Goal: Answer question/provide support

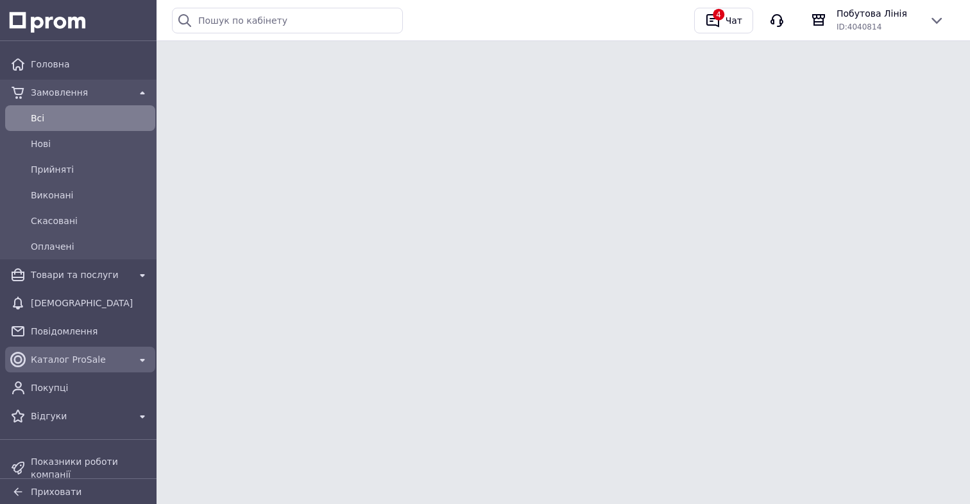
click at [121, 362] on span "Каталог ProSale" at bounding box center [80, 359] width 99 height 13
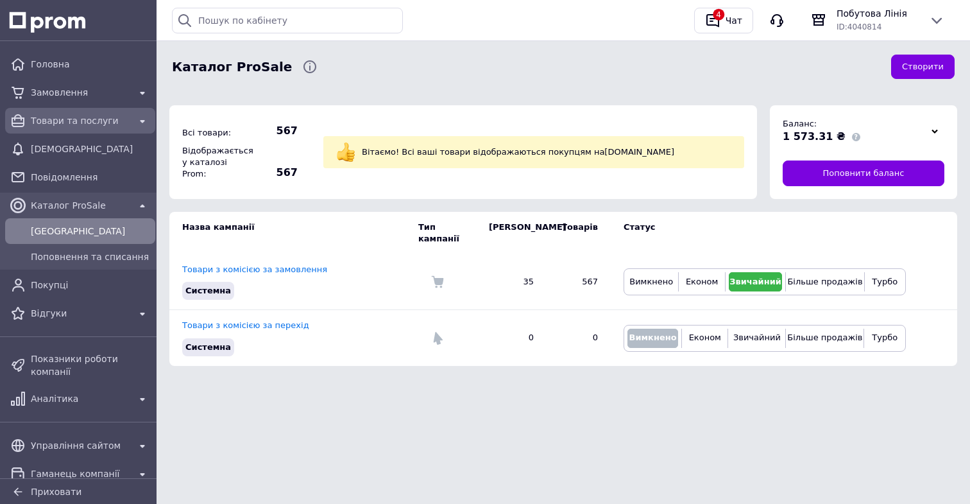
click at [139, 110] on link "Товари та послуги" at bounding box center [80, 121] width 160 height 26
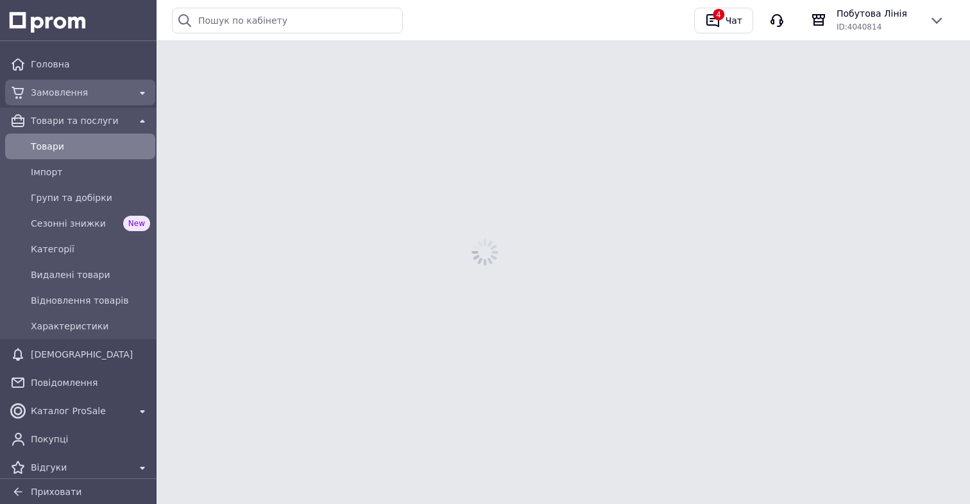
click at [139, 101] on div at bounding box center [142, 92] width 21 height 21
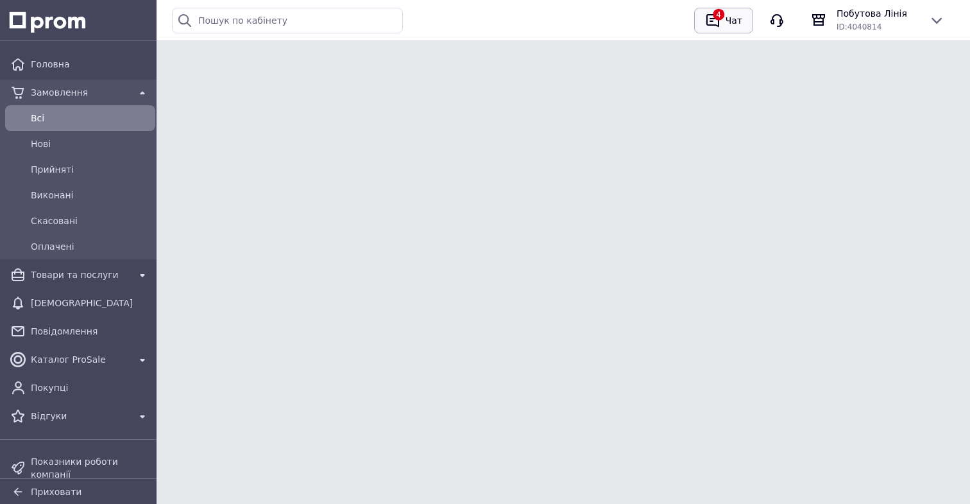
click at [716, 19] on icon "button" at bounding box center [712, 20] width 15 height 15
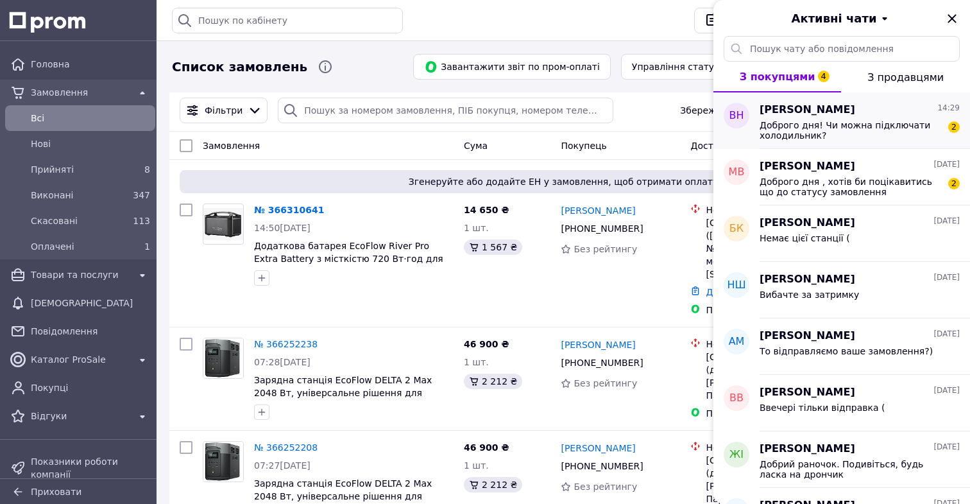
click at [906, 128] on span "Доброго дня! Чи можна підключати холодильник?" at bounding box center [850, 130] width 182 height 21
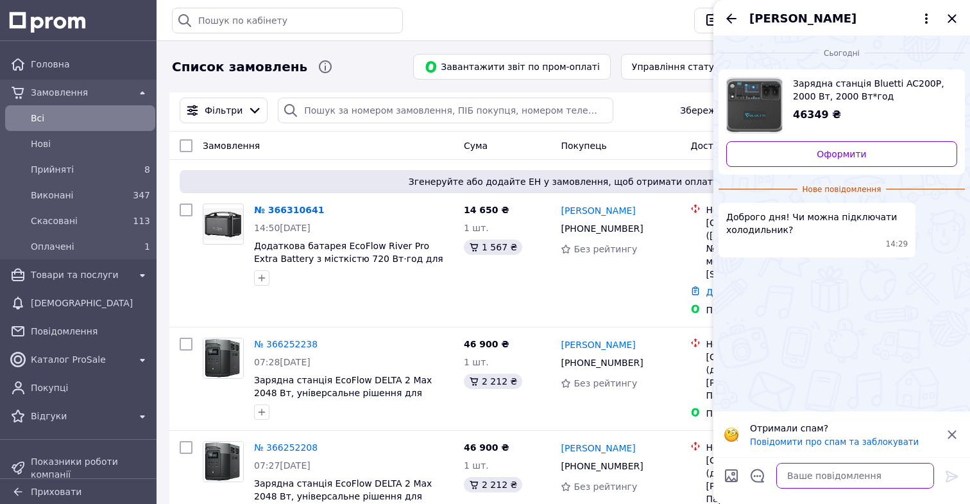
click at [831, 475] on textarea at bounding box center [855, 475] width 158 height 26
type textarea "Вітаю"
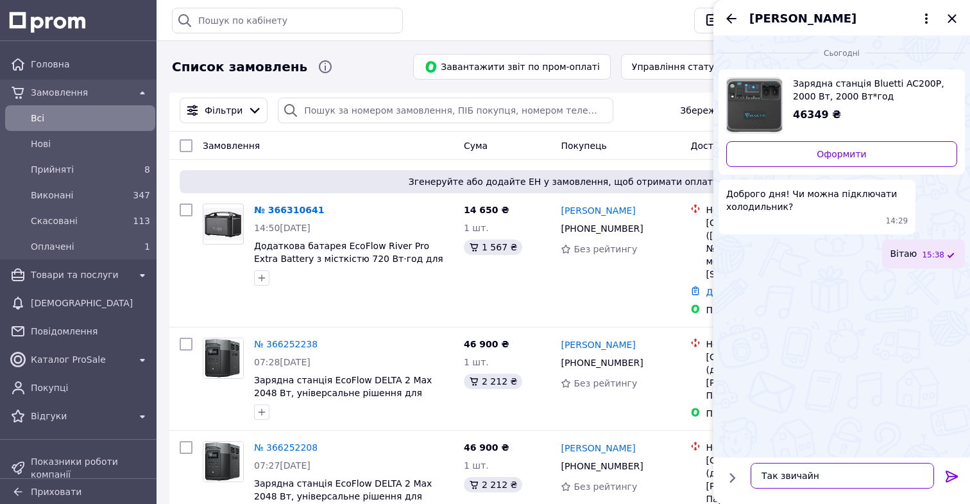
type textarea "Так звичайно"
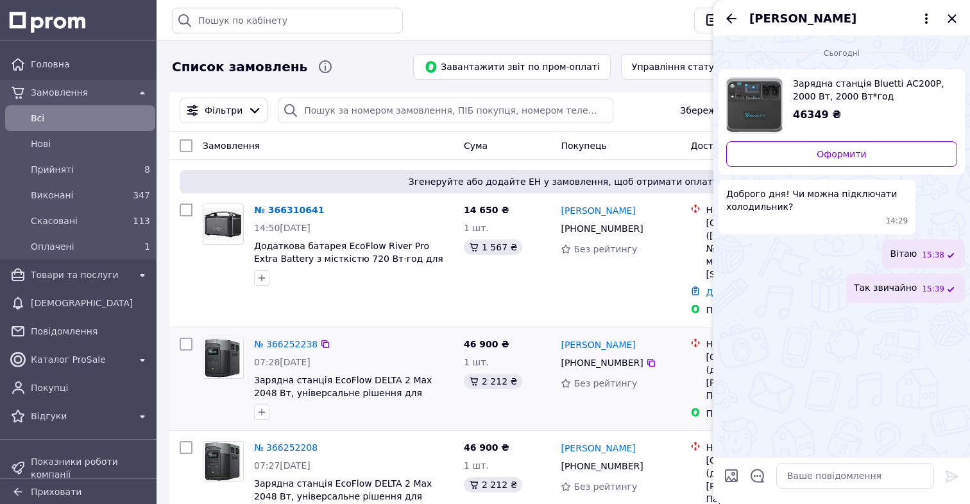
click at [669, 355] on div "[PHONE_NUMBER]" at bounding box center [620, 362] width 122 height 15
click at [951, 17] on icon "Закрити" at bounding box center [951, 18] width 8 height 8
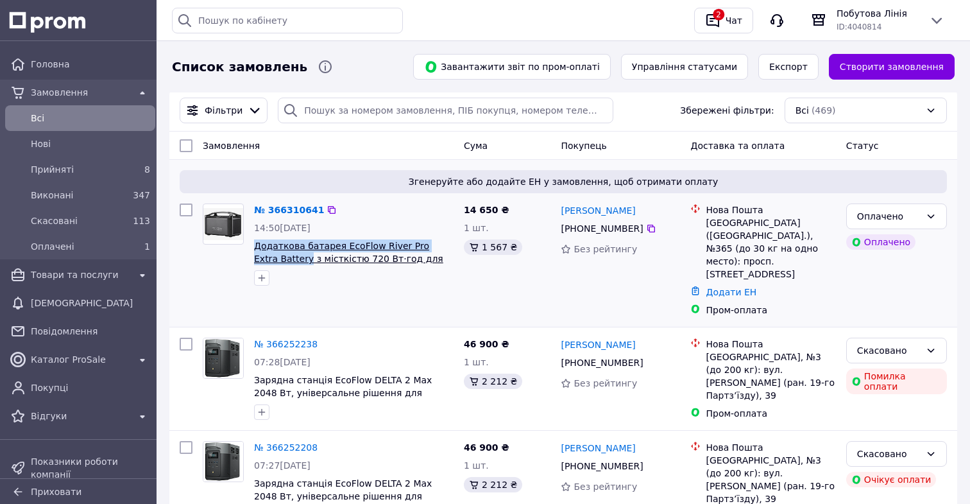
drag, startPoint x: 251, startPoint y: 245, endPoint x: 283, endPoint y: 260, distance: 35.6
click at [284, 260] on div "№ 366310641 14:50, 12.10.2025 Додаткова батарея EcoFlow River Pro Extra Battery…" at bounding box center [354, 244] width 210 height 92
copy span "Додаткова батарея EcoFlow River Pro Extra Battery"
click at [536, 258] on div "14 650 ₴ 1 шт. 1 567 ₴" at bounding box center [507, 259] width 97 height 123
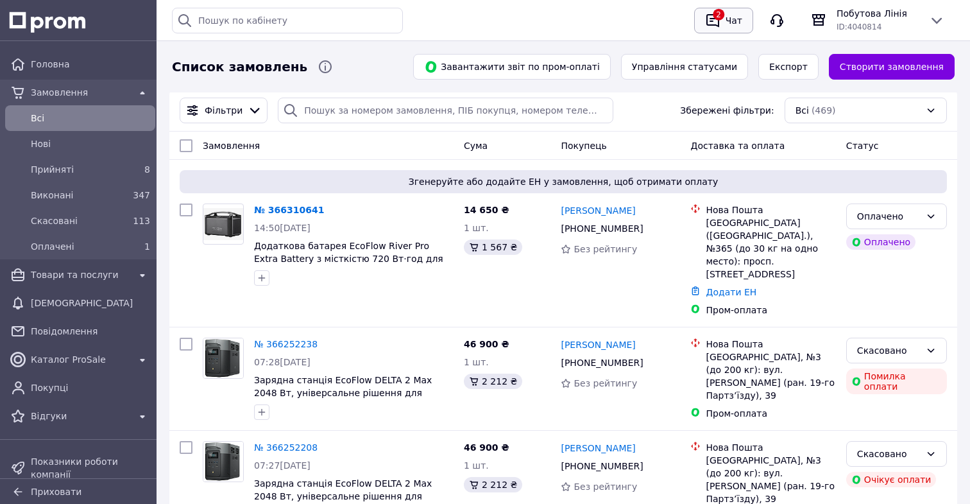
click at [713, 26] on icon "button" at bounding box center [712, 20] width 15 height 15
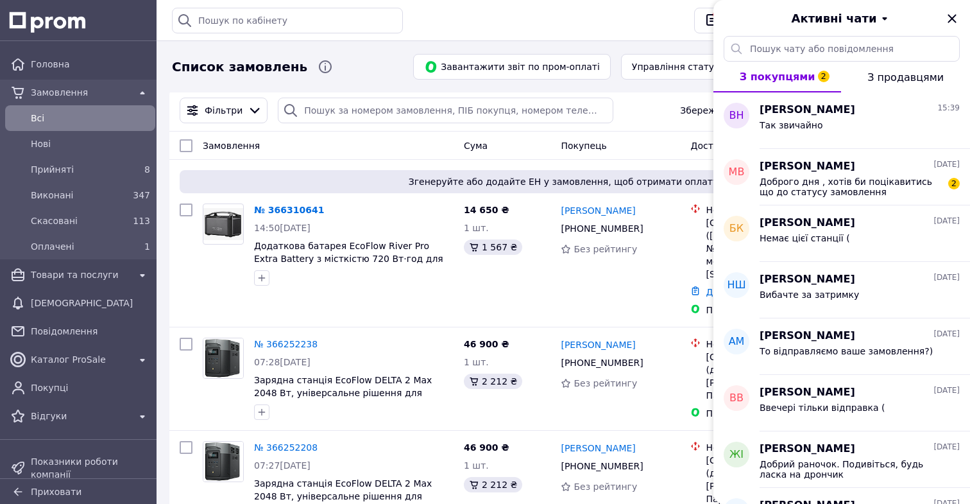
click at [943, 19] on div "Активні чати" at bounding box center [841, 18] width 257 height 36
click at [951, 20] on icon "Закрити" at bounding box center [951, 18] width 8 height 8
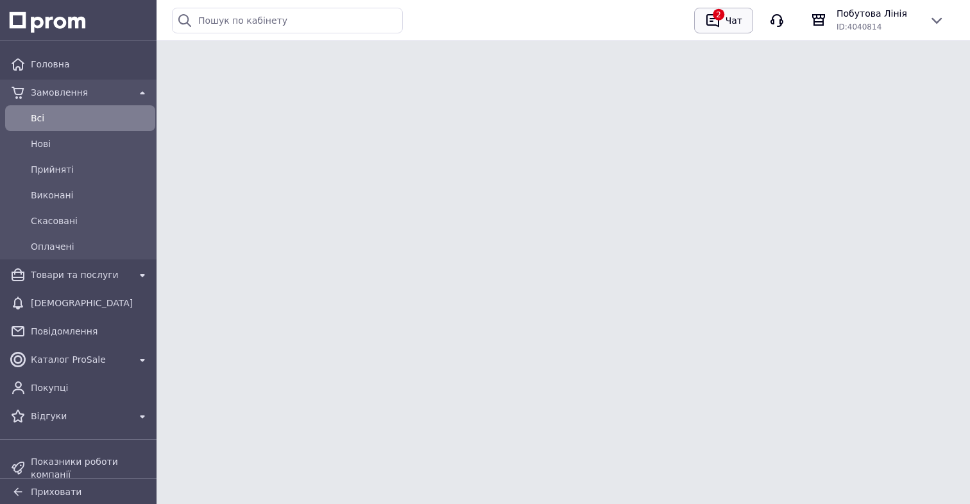
click at [727, 19] on div "Чат" at bounding box center [734, 20] width 22 height 19
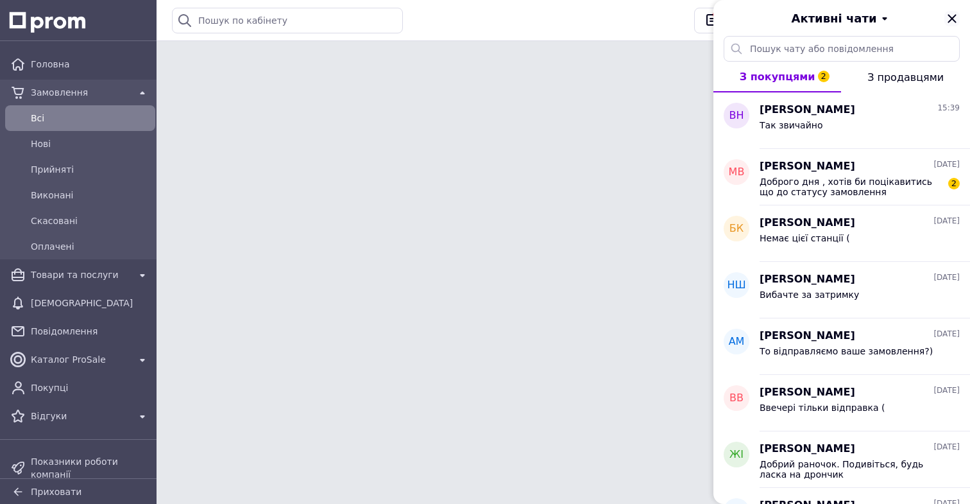
click at [952, 22] on icon "Закрити" at bounding box center [951, 18] width 15 height 15
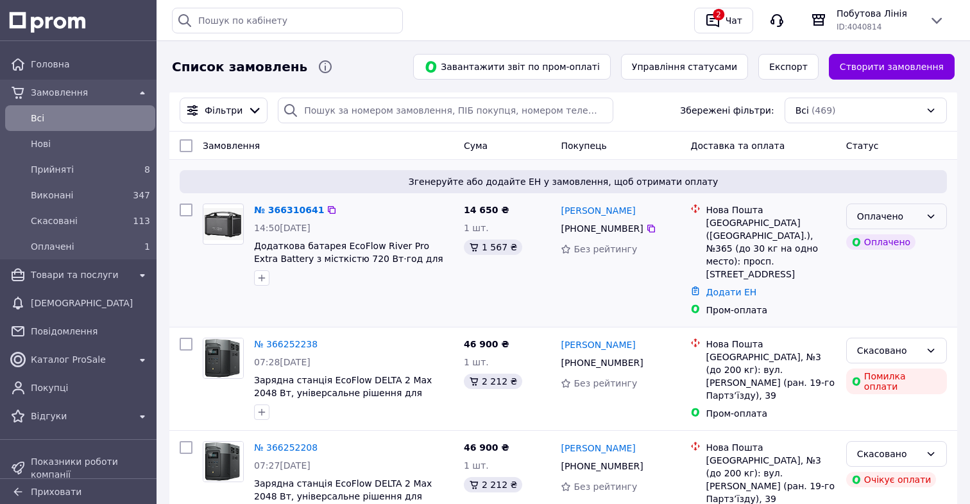
click at [906, 216] on div "Оплачено" at bounding box center [888, 216] width 63 height 14
click at [897, 284] on li "Скасовано" at bounding box center [896, 289] width 99 height 23
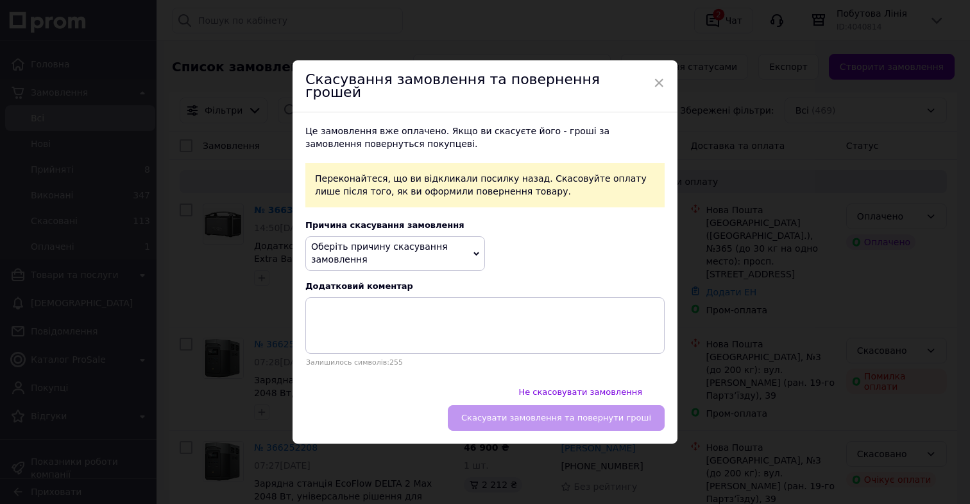
click at [463, 247] on span "Оберіть причину скасування замовлення" at bounding box center [395, 253] width 180 height 34
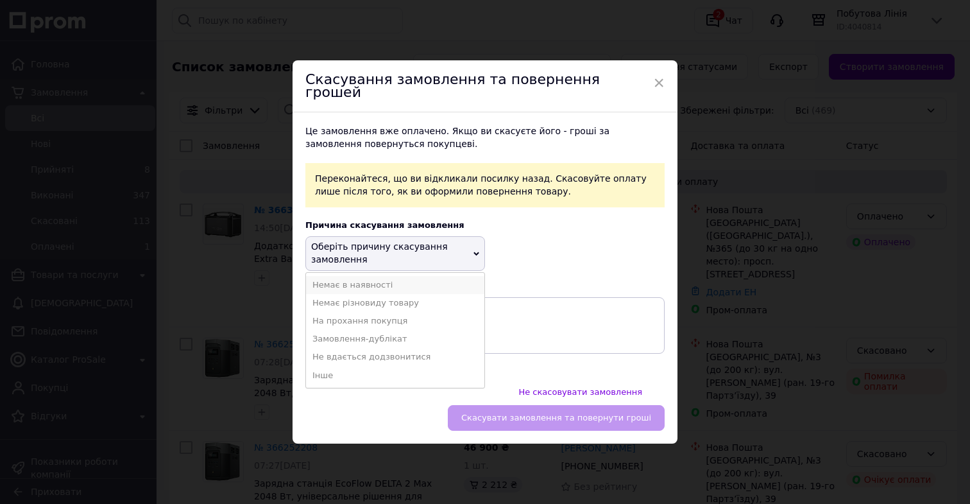
click at [464, 294] on li "Немає в наявності" at bounding box center [395, 285] width 178 height 18
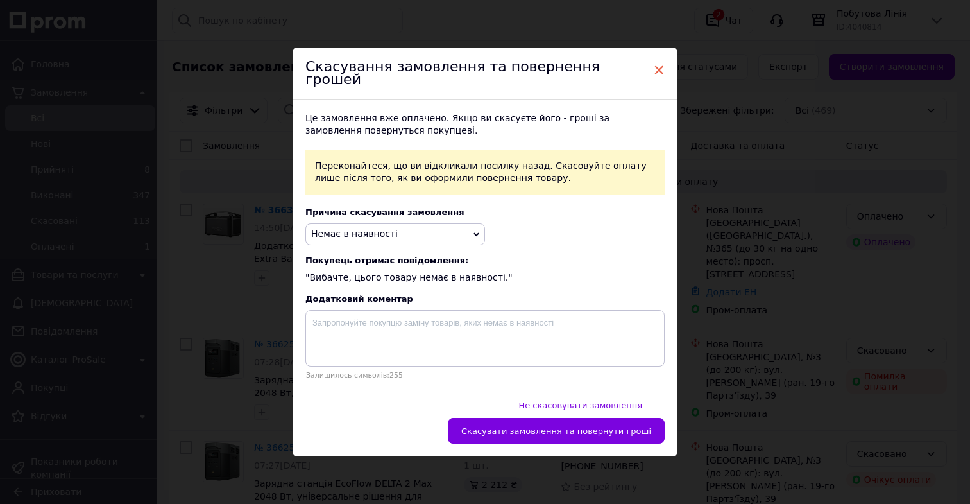
click at [654, 81] on span "×" at bounding box center [659, 70] width 12 height 22
